Goal: Information Seeking & Learning: Learn about a topic

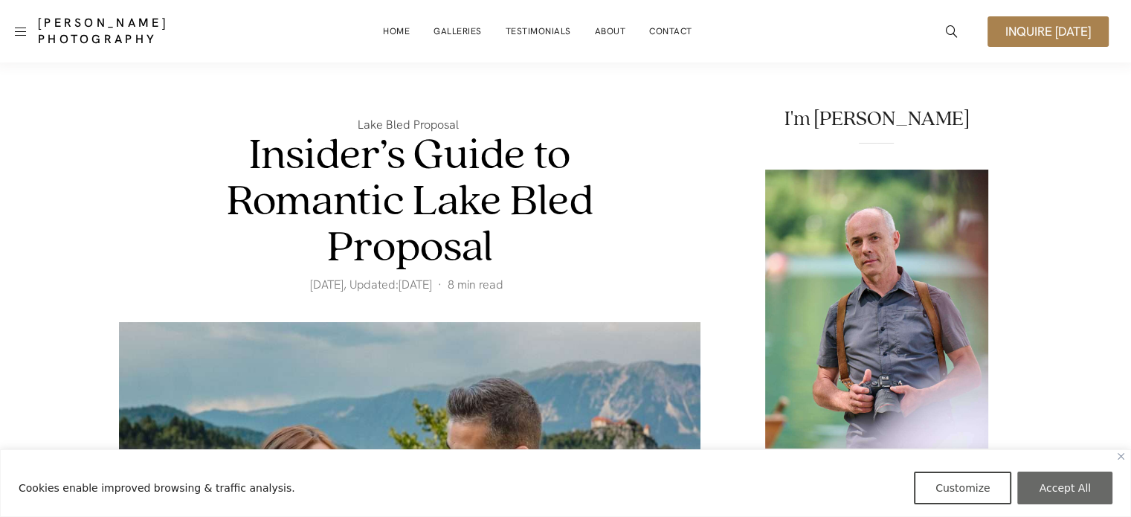
click at [1094, 478] on button "Accept All" at bounding box center [1064, 487] width 95 height 33
checkbox input "true"
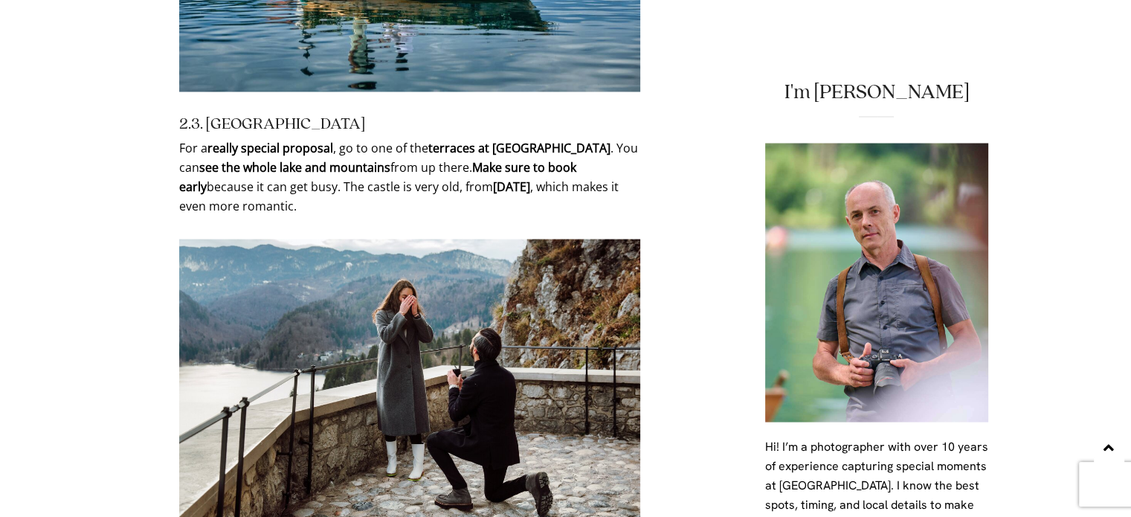
scroll to position [2751, 0]
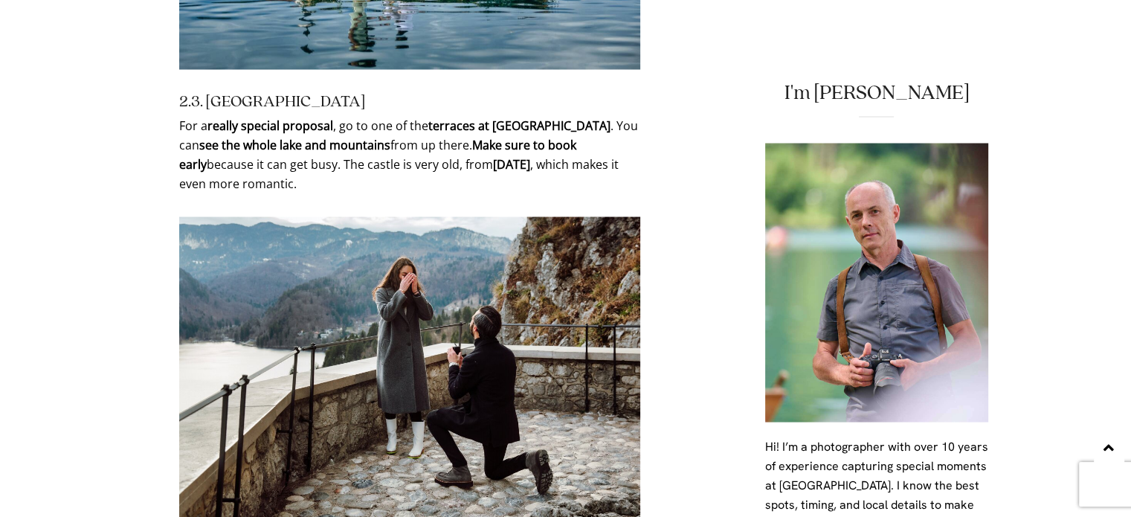
click at [407, 339] on img at bounding box center [409, 369] width 461 height 307
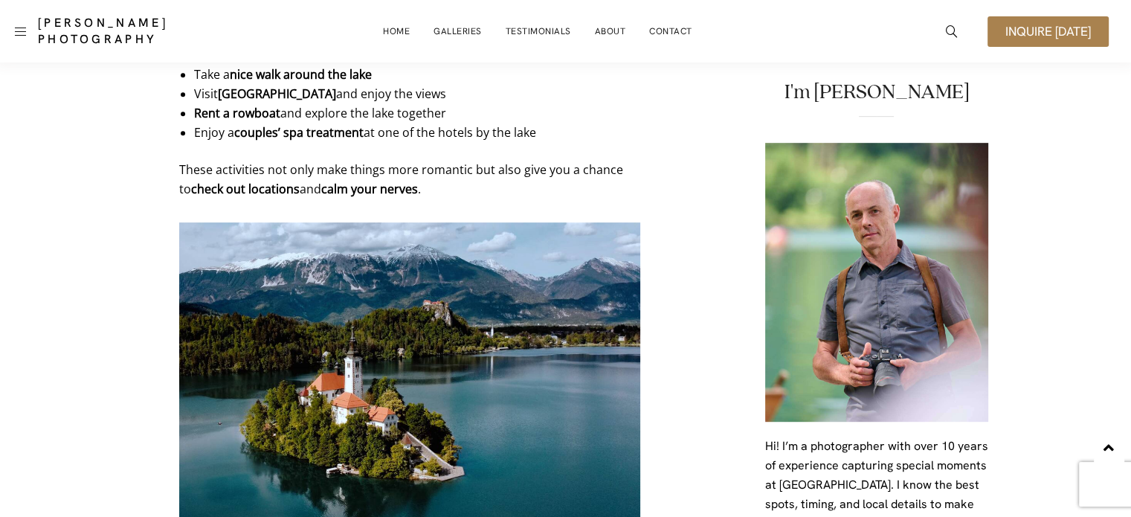
scroll to position [6239, 0]
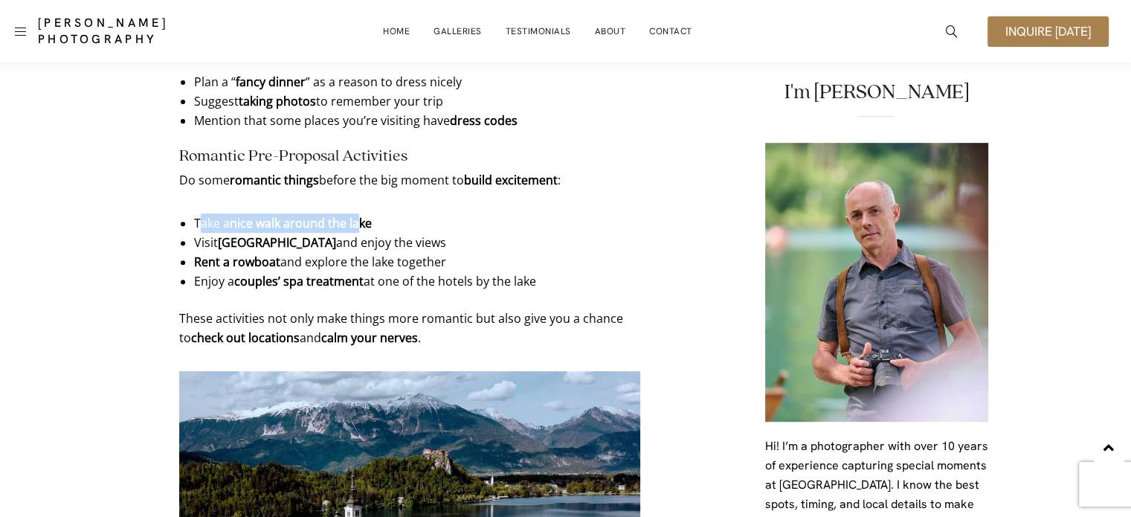
drag, startPoint x: 198, startPoint y: 185, endPoint x: 366, endPoint y: 169, distance: 168.7
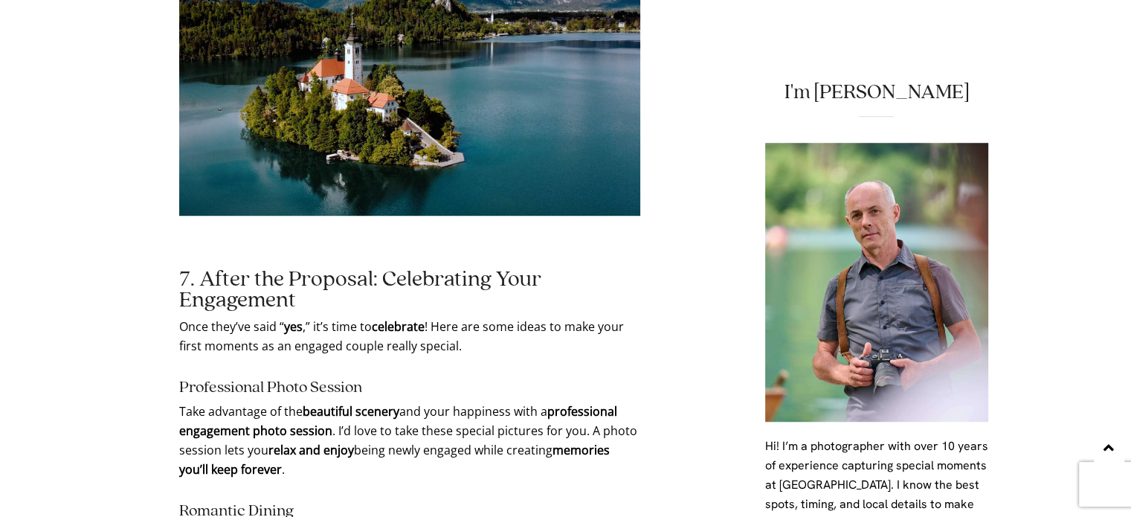
scroll to position [6833, 0]
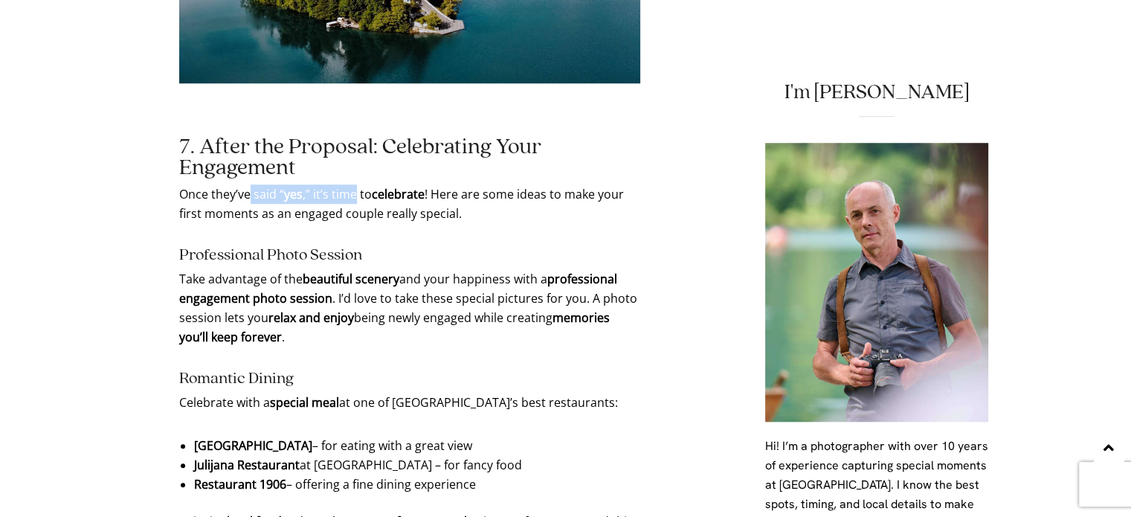
drag, startPoint x: 253, startPoint y: 159, endPoint x: 356, endPoint y: 152, distance: 103.6
click at [355, 184] on p "Once they’ve said “ yes ,” it’s time to celebrate ! Here are some ideas to make…" at bounding box center [409, 203] width 461 height 39
click at [438, 184] on p "Once they’ve said “ yes ,” it’s time to celebrate ! Here are some ideas to make…" at bounding box center [409, 203] width 461 height 39
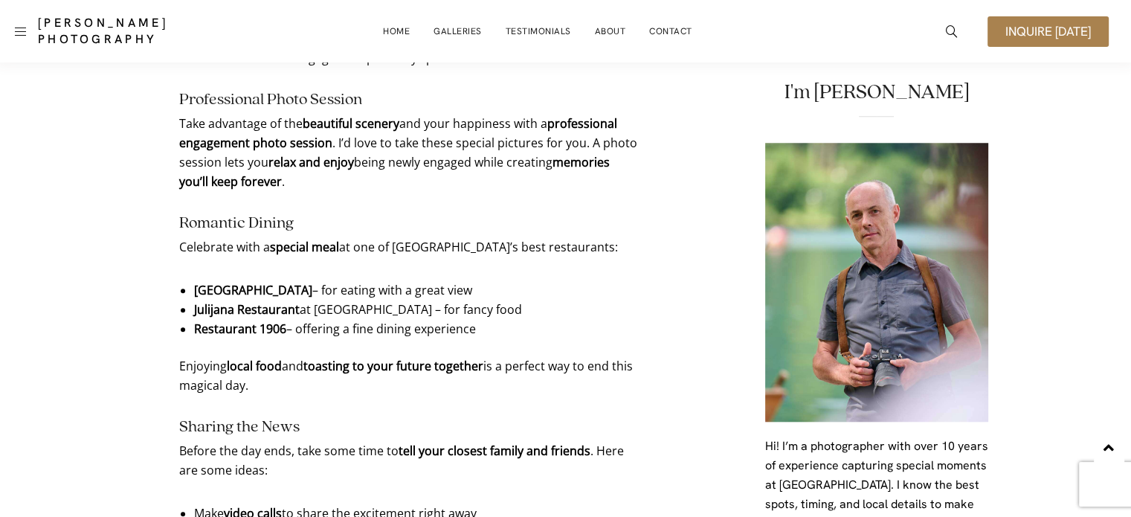
scroll to position [6908, 0]
